Goal: Check status: Check status

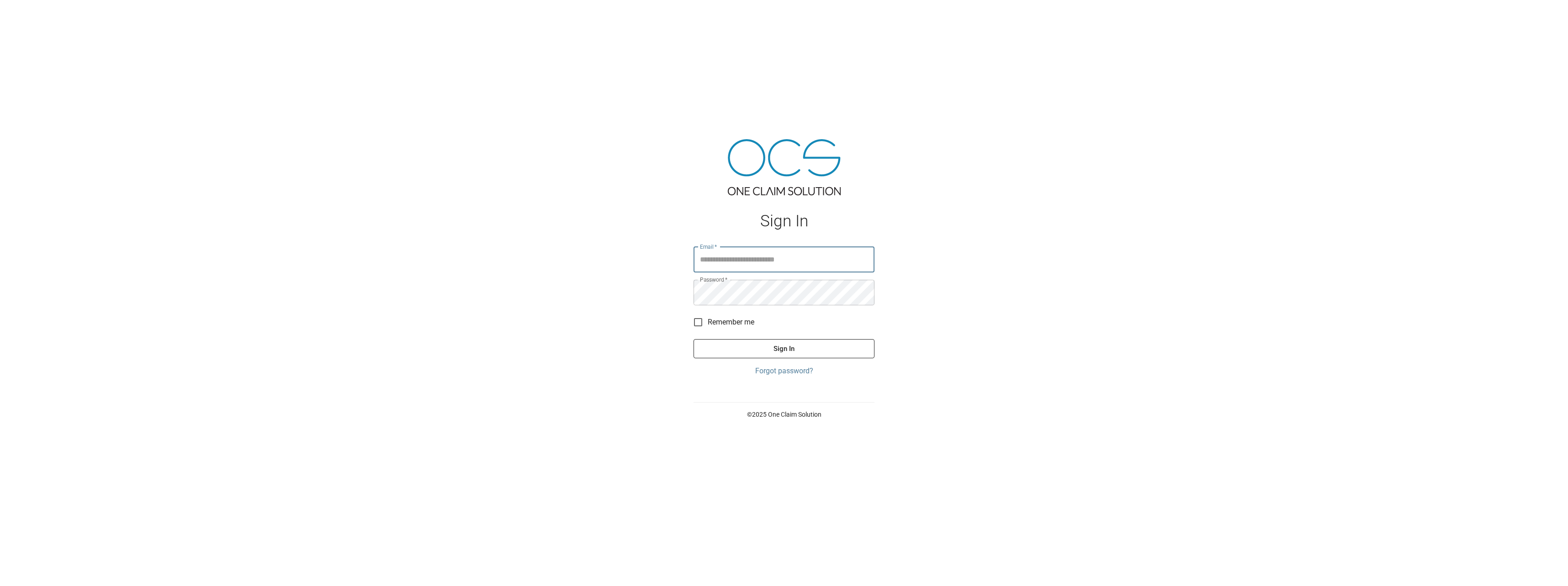
type input "**********"
click at [808, 355] on button "Sign In" at bounding box center [783, 349] width 181 height 20
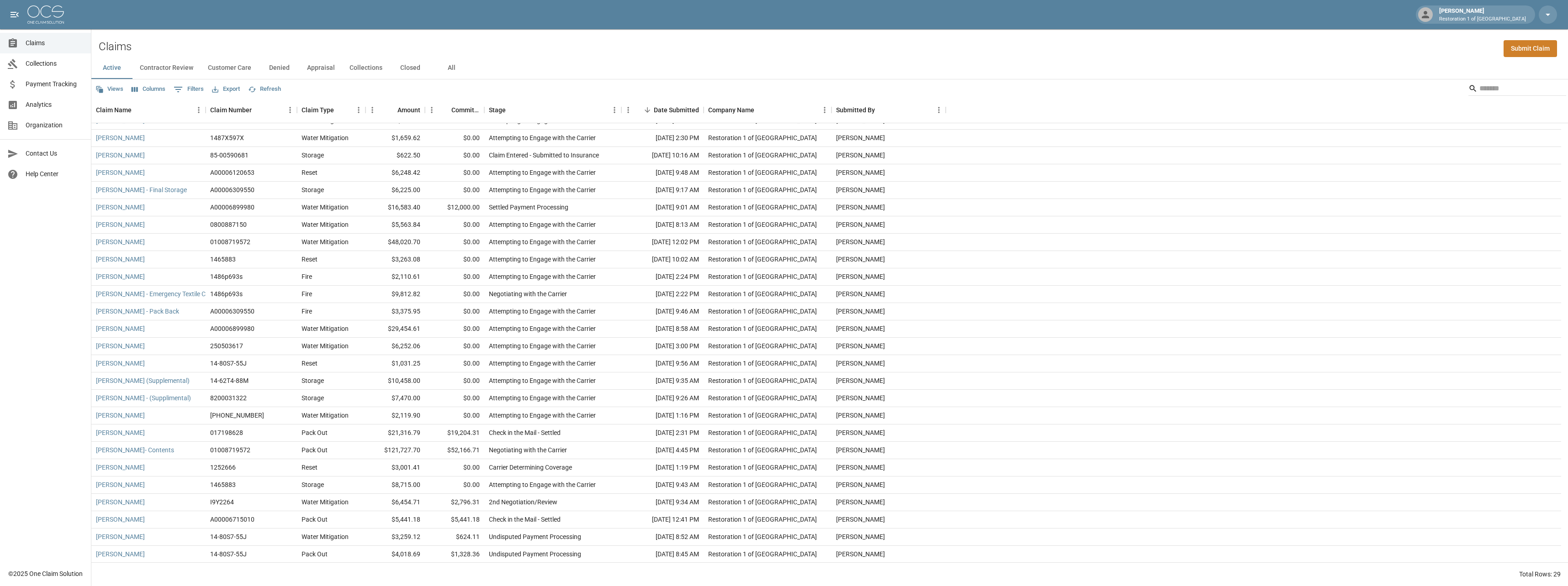
scroll to position [64, 0]
drag, startPoint x: 153, startPoint y: 69, endPoint x: 162, endPoint y: 101, distance: 33.2
click at [154, 69] on button "Contractor Review" at bounding box center [167, 68] width 68 height 22
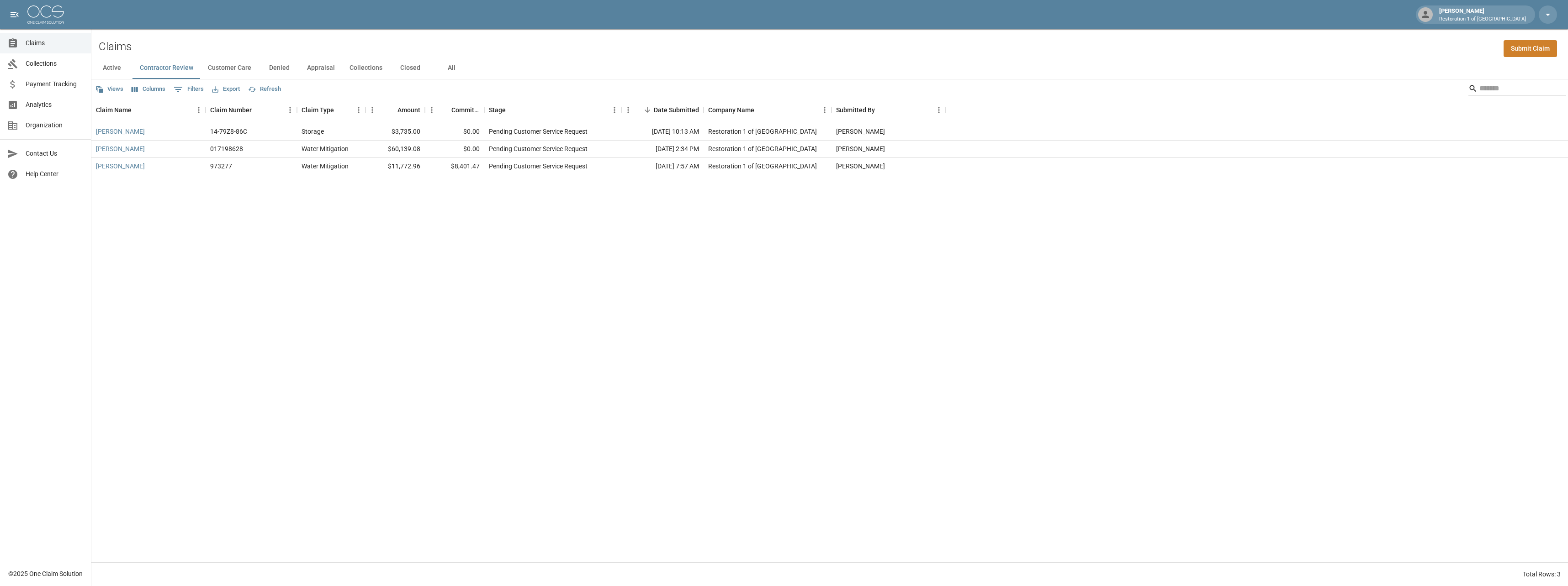
drag, startPoint x: 226, startPoint y: 66, endPoint x: 223, endPoint y: 79, distance: 13.3
click at [227, 67] on button "Customer Care" at bounding box center [229, 68] width 58 height 22
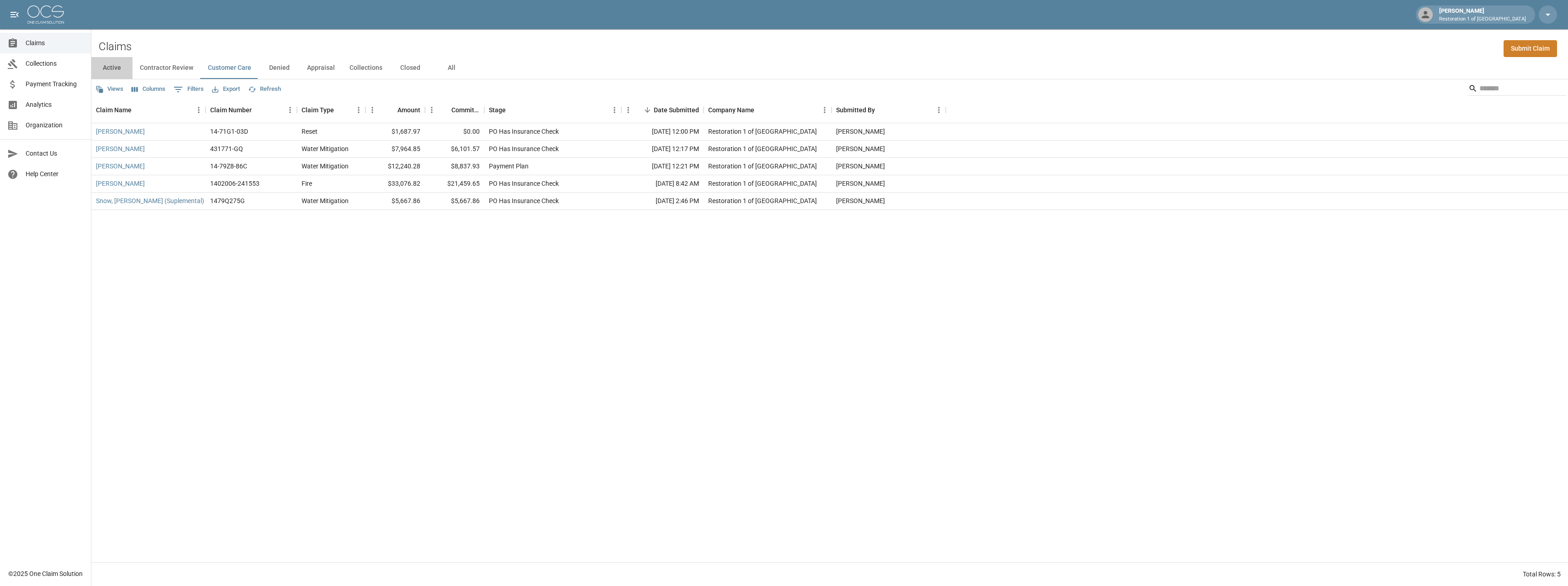
click at [118, 69] on button "Active" at bounding box center [112, 68] width 41 height 22
